Goal: Find specific page/section: Find specific page/section

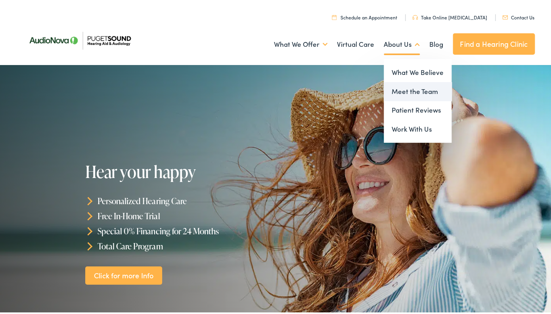
click at [399, 92] on link "Meet the Team" at bounding box center [418, 90] width 68 height 19
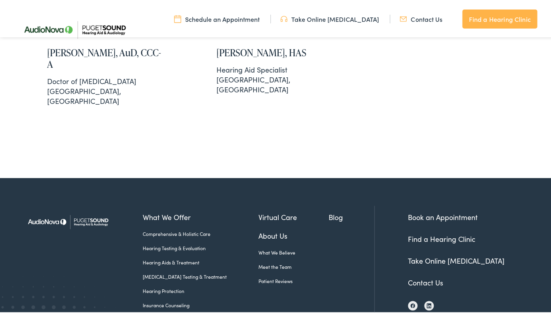
scroll to position [1672, 0]
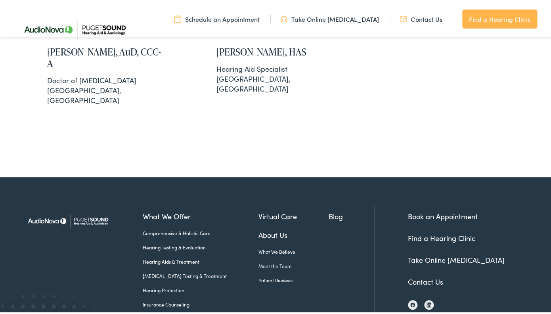
click at [289, 261] on link "Meet the Team" at bounding box center [294, 264] width 70 height 7
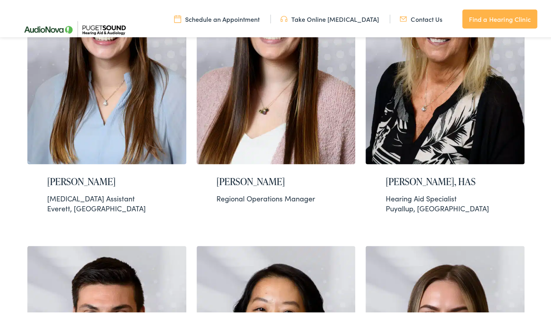
scroll to position [295, 0]
